Goal: Book appointment/travel/reservation

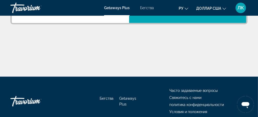
scroll to position [130, 0]
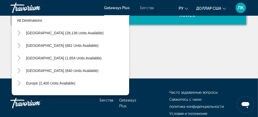
scroll to position [26, 0]
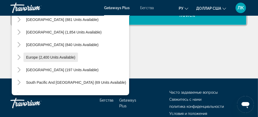
click at [63, 59] on span "Europe (2,400 units available)" at bounding box center [50, 57] width 49 height 4
type input "**********"
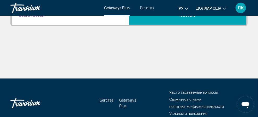
click at [123, 16] on icon "Виджет поиска" at bounding box center [124, 15] width 3 height 1
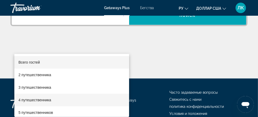
click at [50, 98] on font "4 путешественника" at bounding box center [35, 100] width 33 height 4
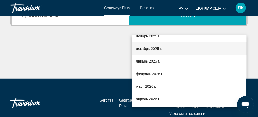
scroll to position [52, 0]
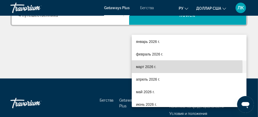
click at [148, 67] on font "март 2026 г." at bounding box center [146, 67] width 20 height 4
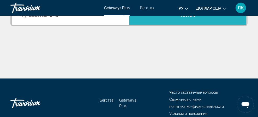
click at [189, 18] on span "Поиск" at bounding box center [188, 15] width 16 height 4
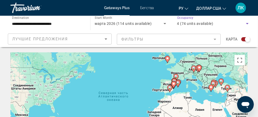
click at [246, 24] on icon "Search widget" at bounding box center [247, 23] width 3 height 1
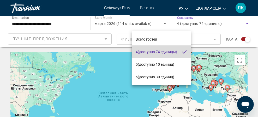
click at [170, 52] on span "4 (доступно 74 единицы)" at bounding box center [157, 52] width 42 height 6
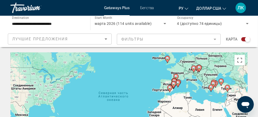
click at [213, 39] on mat-form-field "Фильтры" at bounding box center [169, 39] width 104 height 11
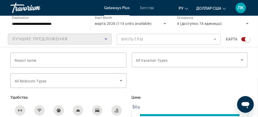
click at [106, 39] on icon "Sort by" at bounding box center [106, 38] width 3 height 1
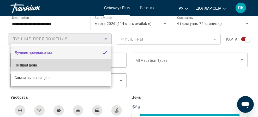
click at [48, 65] on mat-option "Низшая цена" at bounding box center [61, 65] width 101 height 13
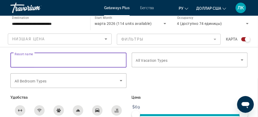
click at [46, 60] on input "Resort name" at bounding box center [69, 60] width 108 height 6
type input "*"
click at [18, 60] on input "*" at bounding box center [69, 60] width 108 height 6
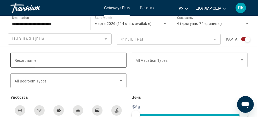
click at [20, 60] on span "Resort name" at bounding box center [26, 60] width 22 height 4
click at [20, 60] on input "Resort name" at bounding box center [69, 60] width 108 height 6
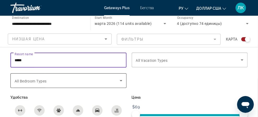
type input "*****"
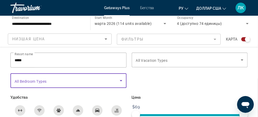
click at [121, 78] on icon "Search widget" at bounding box center [121, 80] width 6 height 6
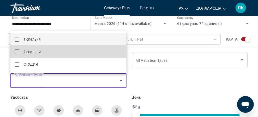
click at [17, 52] on mat-pseudo-checkbox at bounding box center [17, 51] width 5 height 5
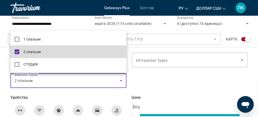
click at [19, 51] on mat-pseudo-checkbox at bounding box center [17, 51] width 5 height 5
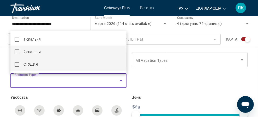
click at [17, 63] on mat-pseudo-checkbox at bounding box center [17, 64] width 5 height 5
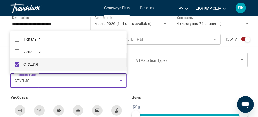
click at [242, 59] on div at bounding box center [129, 58] width 258 height 117
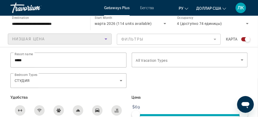
click at [106, 39] on icon "Sort by" at bounding box center [106, 38] width 3 height 1
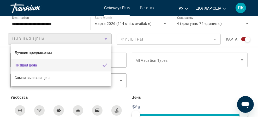
click at [195, 99] on div at bounding box center [129, 58] width 258 height 117
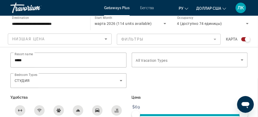
click at [0, 0] on span "Поиск" at bounding box center [0, 0] width 0 height 0
click at [120, 8] on font "Getaways Plus" at bounding box center [117, 8] width 26 height 4
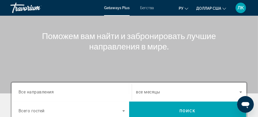
scroll to position [78, 0]
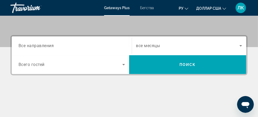
click at [53, 48] on span "Все направления" at bounding box center [37, 45] width 36 height 5
click at [53, 49] on input "Destination Все направления" at bounding box center [72, 46] width 107 height 6
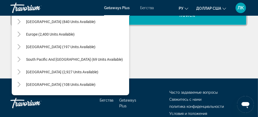
scroll to position [52, 0]
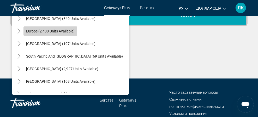
click at [41, 37] on span "Search widget" at bounding box center [51, 31] width 54 height 13
type input "**********"
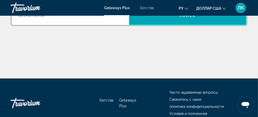
click at [115, 78] on div "Основное содержание" at bounding box center [128, 58] width 237 height 39
click at [123, 19] on icon "Search widget" at bounding box center [124, 15] width 6 height 6
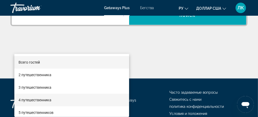
click at [39, 99] on font "4 путешественника" at bounding box center [35, 100] width 33 height 4
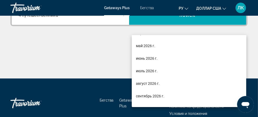
scroll to position [104, 0]
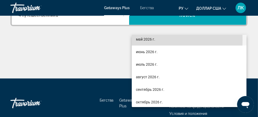
click at [147, 40] on font "май 2026 г." at bounding box center [145, 39] width 19 height 4
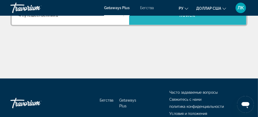
click at [185, 22] on span "Search widget" at bounding box center [188, 15] width 118 height 13
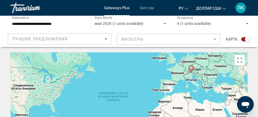
click at [212, 39] on mat-form-field "Фильтры" at bounding box center [169, 39] width 104 height 11
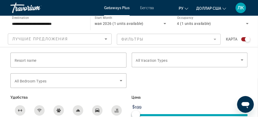
click at [211, 39] on mat-form-field "Фильтры" at bounding box center [169, 39] width 104 height 11
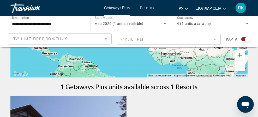
scroll to position [33, 0]
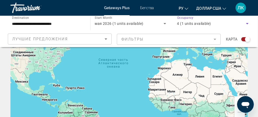
click at [246, 23] on icon "Search widget" at bounding box center [247, 23] width 3 height 1
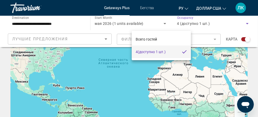
click at [113, 68] on div at bounding box center [129, 58] width 258 height 117
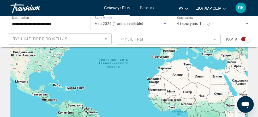
click at [164, 24] on icon "Search widget" at bounding box center [165, 23] width 3 height 1
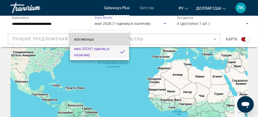
click at [108, 37] on mat-option "все месяцы" at bounding box center [99, 39] width 59 height 13
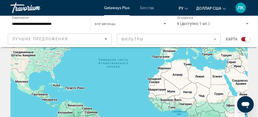
click at [0, 0] on span "Поиск" at bounding box center [0, 0] width 0 height 0
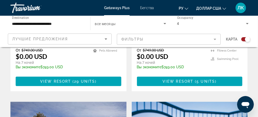
scroll to position [235, 0]
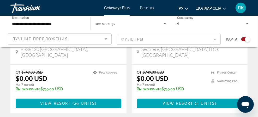
click at [41, 37] on h3 "Holiday Club Ellivuori" at bounding box center [69, 33] width 106 height 8
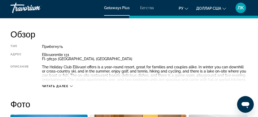
scroll to position [287, 0]
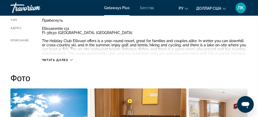
click at [68, 59] on span "Читать далее" at bounding box center [55, 59] width 27 height 3
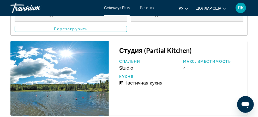
scroll to position [966, 0]
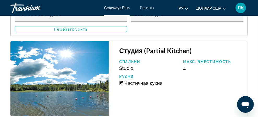
click at [84, 61] on img "Основное содержание" at bounding box center [59, 78] width 98 height 75
click at [130, 65] on span "Studio" at bounding box center [126, 67] width 14 height 5
click at [141, 47] on h3 "Студия (Partial Kitchen)" at bounding box center [180, 50] width 123 height 8
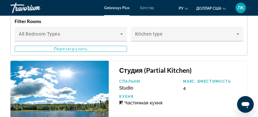
scroll to position [940, 0]
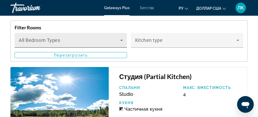
click at [56, 43] on span "All Bedroom Types" at bounding box center [40, 40] width 42 height 5
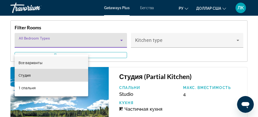
click at [64, 73] on mat-option "Студия" at bounding box center [52, 75] width 74 height 13
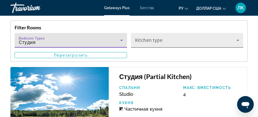
click at [235, 43] on icon "Основное содержание" at bounding box center [238, 40] width 6 height 6
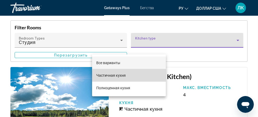
click at [148, 76] on mat-option "Частичная кухня" at bounding box center [129, 75] width 74 height 13
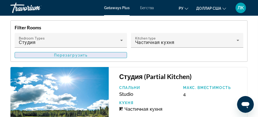
click at [127, 49] on span "Основное содержание" at bounding box center [71, 55] width 112 height 13
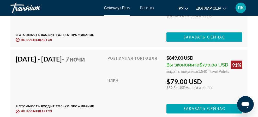
scroll to position [2194, 0]
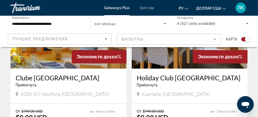
scroll to position [735, 0]
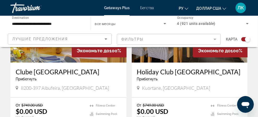
click at [235, 62] on img "Основное содержание" at bounding box center [190, 21] width 116 height 84
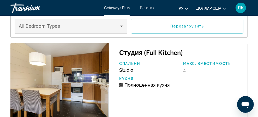
scroll to position [1071, 0]
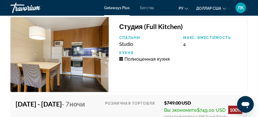
click at [88, 69] on img "Основное содержание" at bounding box center [59, 54] width 98 height 75
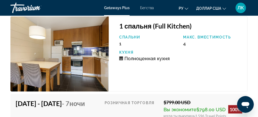
scroll to position [2194, 0]
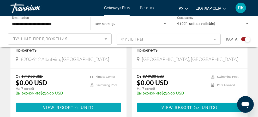
scroll to position [940, 0]
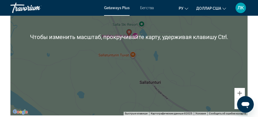
scroll to position [888, 0]
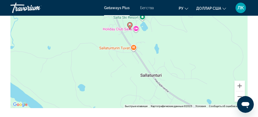
click at [176, 49] on div "Чтобы активировать перетаскивание с помощью клавиатуры, нажмите Alt + Ввод. Пос…" at bounding box center [128, 29] width 237 height 157
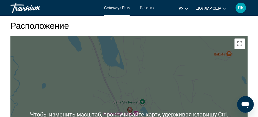
scroll to position [783, 0]
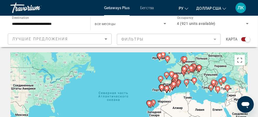
click at [184, 60] on image "Основное содержание" at bounding box center [184, 58] width 3 height 3
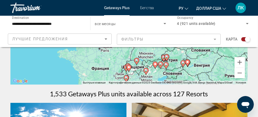
scroll to position [78, 0]
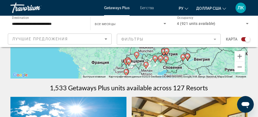
click at [130, 66] on icon "Основное содержание" at bounding box center [128, 62] width 5 height 7
type input "**********"
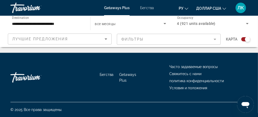
scroll to position [1208, 0]
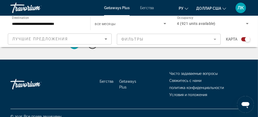
click at [92, 47] on span "2" at bounding box center [92, 44] width 3 height 6
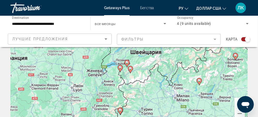
scroll to position [7, 0]
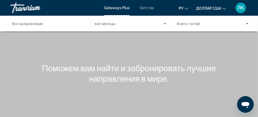
click at [34, 25] on span "Все направления" at bounding box center [27, 24] width 31 height 4
click at [34, 25] on input "Destination Все направления" at bounding box center [48, 24] width 72 height 6
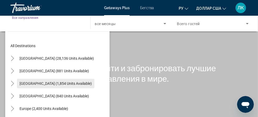
scroll to position [26, 0]
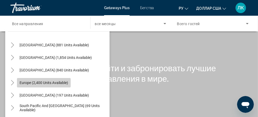
click at [22, 82] on span "Europe (2,400 units available)" at bounding box center [44, 82] width 49 height 4
type input "**********"
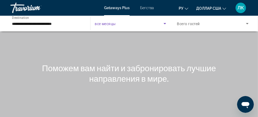
click at [162, 24] on icon "Search widget" at bounding box center [165, 23] width 6 height 6
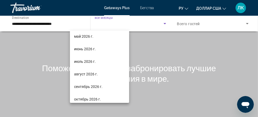
scroll to position [104, 0]
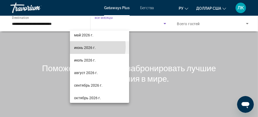
click at [85, 46] on font "июнь 2026 г." at bounding box center [85, 47] width 22 height 4
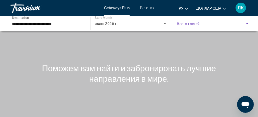
click at [246, 23] on icon "Search widget" at bounding box center [247, 23] width 3 height 1
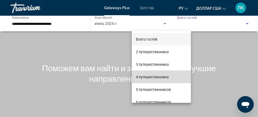
click at [171, 77] on mat-option "4 путешественника" at bounding box center [161, 77] width 59 height 13
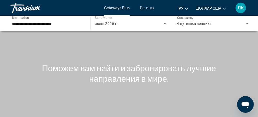
click at [0, 0] on span "Поиск" at bounding box center [0, 0] width 0 height 0
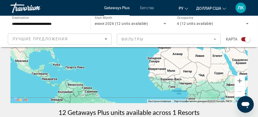
scroll to position [26, 0]
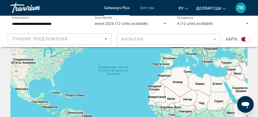
click at [190, 62] on div "Чтобы активировать перетаскивание с помощью клавиатуры, нажмите Alt + Ввод. Пос…" at bounding box center [128, 78] width 237 height 104
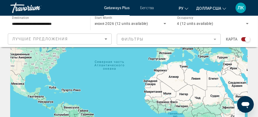
drag, startPoint x: 189, startPoint y: 68, endPoint x: 184, endPoint y: 62, distance: 8.0
click at [184, 43] on gmp-advanced-marker "Основное содержание" at bounding box center [185, 40] width 5 height 8
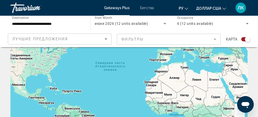
click at [186, 59] on div "Чтобы активировать перетаскивание с помощью клавиатуры, нажмите Alt + Ввод. Пос…" at bounding box center [128, 78] width 237 height 104
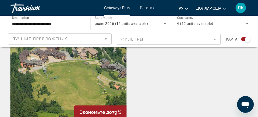
scroll to position [164, 0]
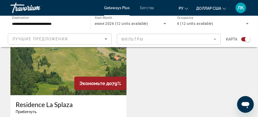
click at [120, 80] on img "Основное содержание" at bounding box center [68, 53] width 116 height 84
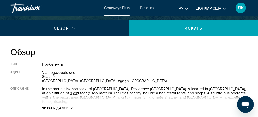
scroll to position [235, 0]
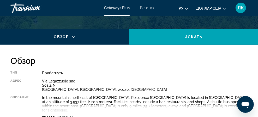
click at [70, 115] on div "Читать далее" at bounding box center [57, 116] width 31 height 3
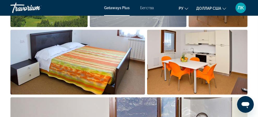
scroll to position [418, 0]
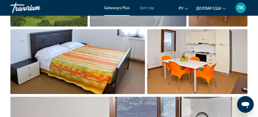
click at [92, 58] on img "Open full-screen image slider" at bounding box center [77, 61] width 135 height 65
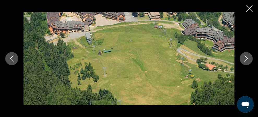
click at [246, 57] on icon "Next image" at bounding box center [246, 58] width 6 height 6
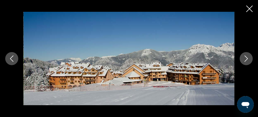
click at [246, 57] on icon "Next image" at bounding box center [246, 58] width 6 height 6
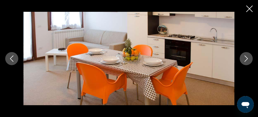
click at [246, 57] on icon "Next image" at bounding box center [246, 58] width 6 height 6
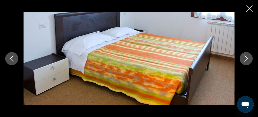
click at [246, 57] on icon "Next image" at bounding box center [246, 58] width 6 height 6
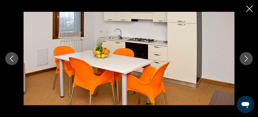
click at [246, 57] on icon "Next image" at bounding box center [246, 58] width 6 height 6
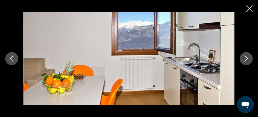
click at [246, 57] on icon "Next image" at bounding box center [246, 58] width 3 height 6
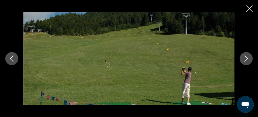
click at [246, 57] on icon "Next image" at bounding box center [246, 58] width 3 height 6
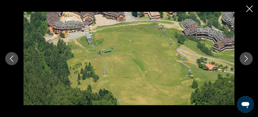
click at [247, 8] on icon "Close slideshow" at bounding box center [250, 8] width 7 height 7
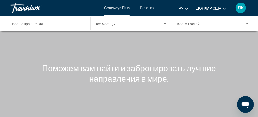
click at [146, 8] on font "Бегства" at bounding box center [147, 8] width 14 height 4
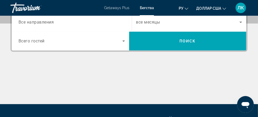
scroll to position [104, 0]
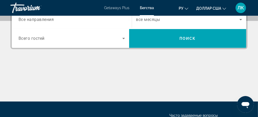
click at [32, 22] on span "Все направления" at bounding box center [37, 19] width 36 height 5
click at [32, 23] on input "Destination Все направления" at bounding box center [72, 20] width 107 height 6
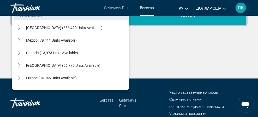
scroll to position [127, 0]
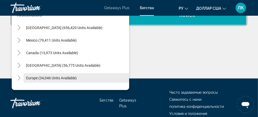
click at [36, 80] on span "Europe (34,046 units available)" at bounding box center [51, 78] width 51 height 4
type input "**********"
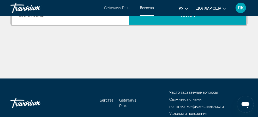
click at [122, 19] on icon "Search widget" at bounding box center [124, 15] width 6 height 6
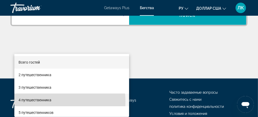
click at [52, 101] on mat-option "4 путешественника" at bounding box center [71, 100] width 115 height 13
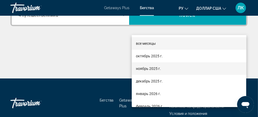
click at [154, 67] on font "ноябрь 2025 г." at bounding box center [148, 68] width 25 height 4
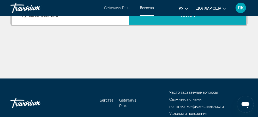
click at [166, 22] on span "Search widget" at bounding box center [188, 15] width 118 height 13
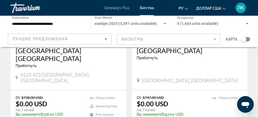
scroll to position [862, 0]
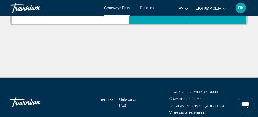
scroll to position [130, 0]
